Goal: Task Accomplishment & Management: Use online tool/utility

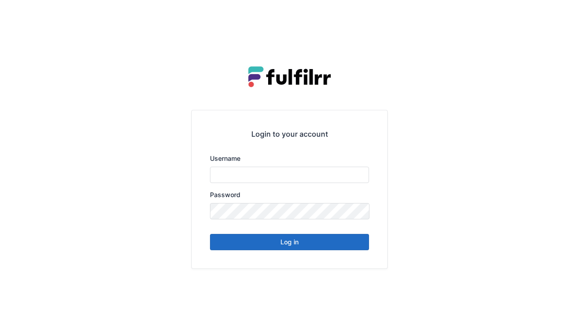
type input "******"
click at [315, 243] on button "Log in" at bounding box center [289, 242] width 159 height 16
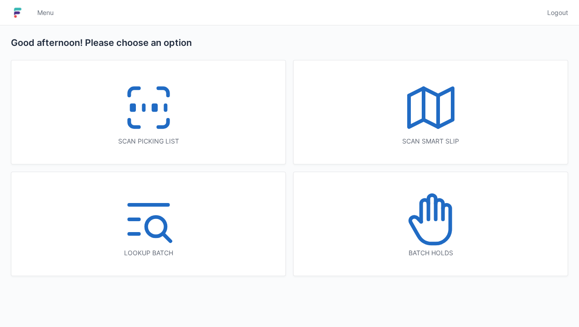
click at [436, 230] on icon at bounding box center [431, 219] width 58 height 58
